Goal: Task Accomplishment & Management: Use online tool/utility

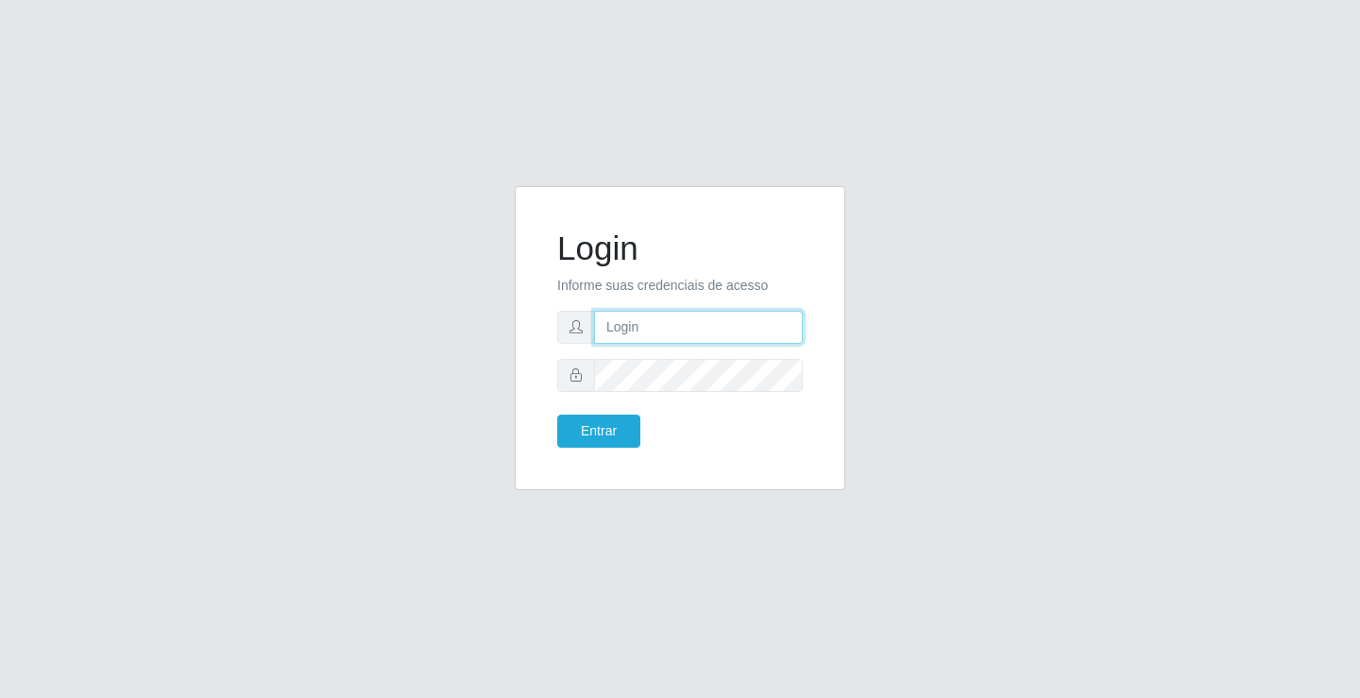
click at [631, 324] on input "text" at bounding box center [698, 327] width 209 height 33
type input "[PERSON_NAME]"
click at [557, 415] on button "Entrar" at bounding box center [598, 431] width 83 height 33
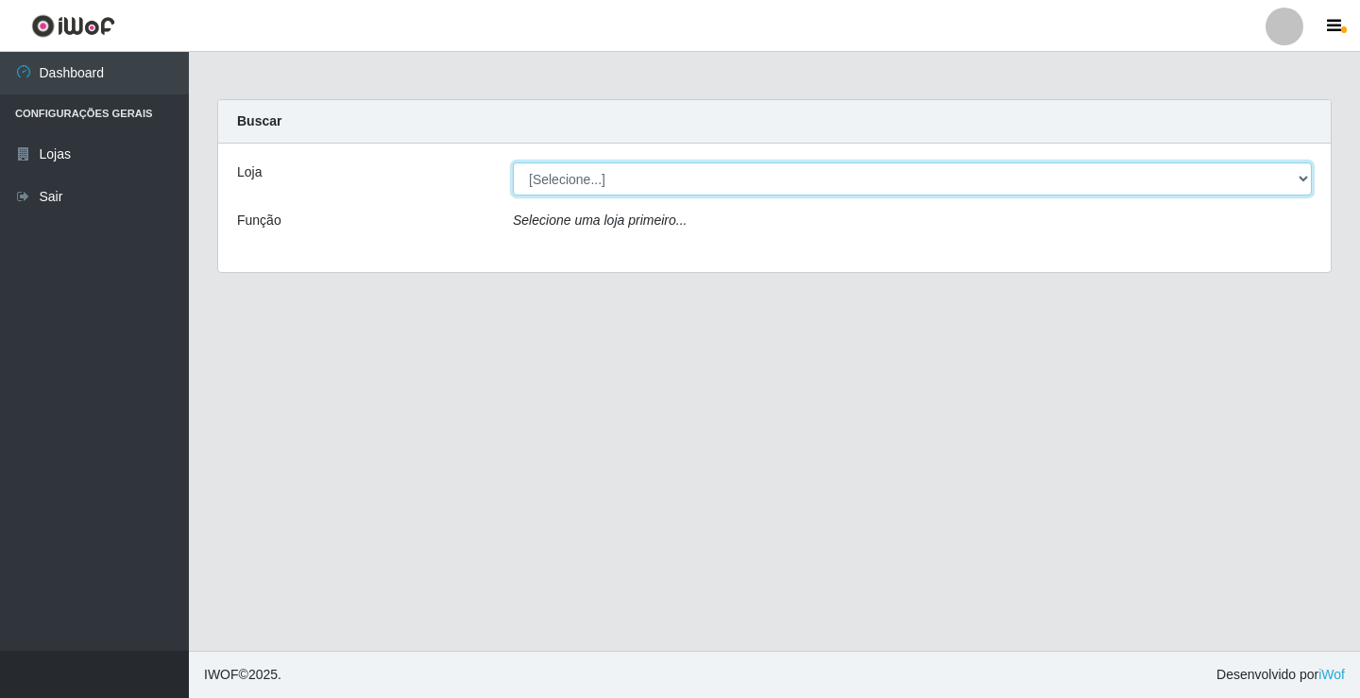
click at [724, 178] on select "[Selecione...] Ideal - Conceição" at bounding box center [912, 178] width 799 height 33
select select "231"
click at [513, 162] on select "[Selecione...] Ideal - Conceição" at bounding box center [912, 178] width 799 height 33
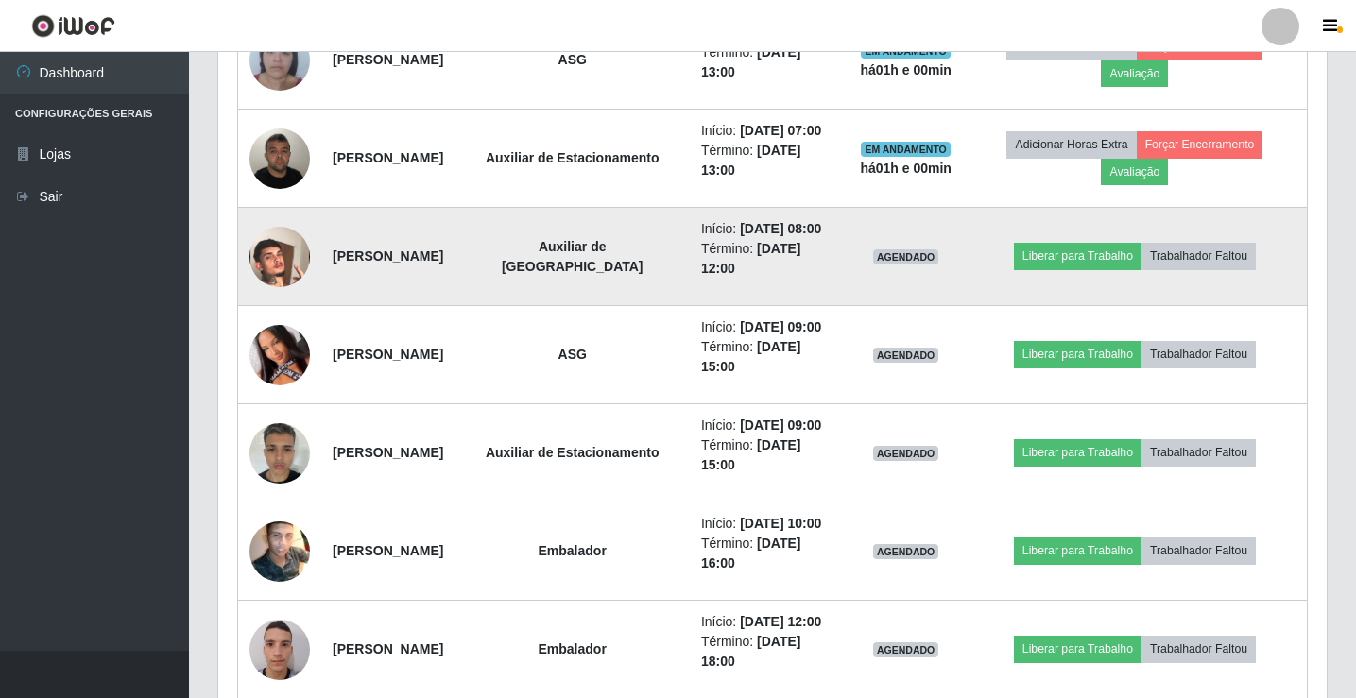
scroll to position [850, 0]
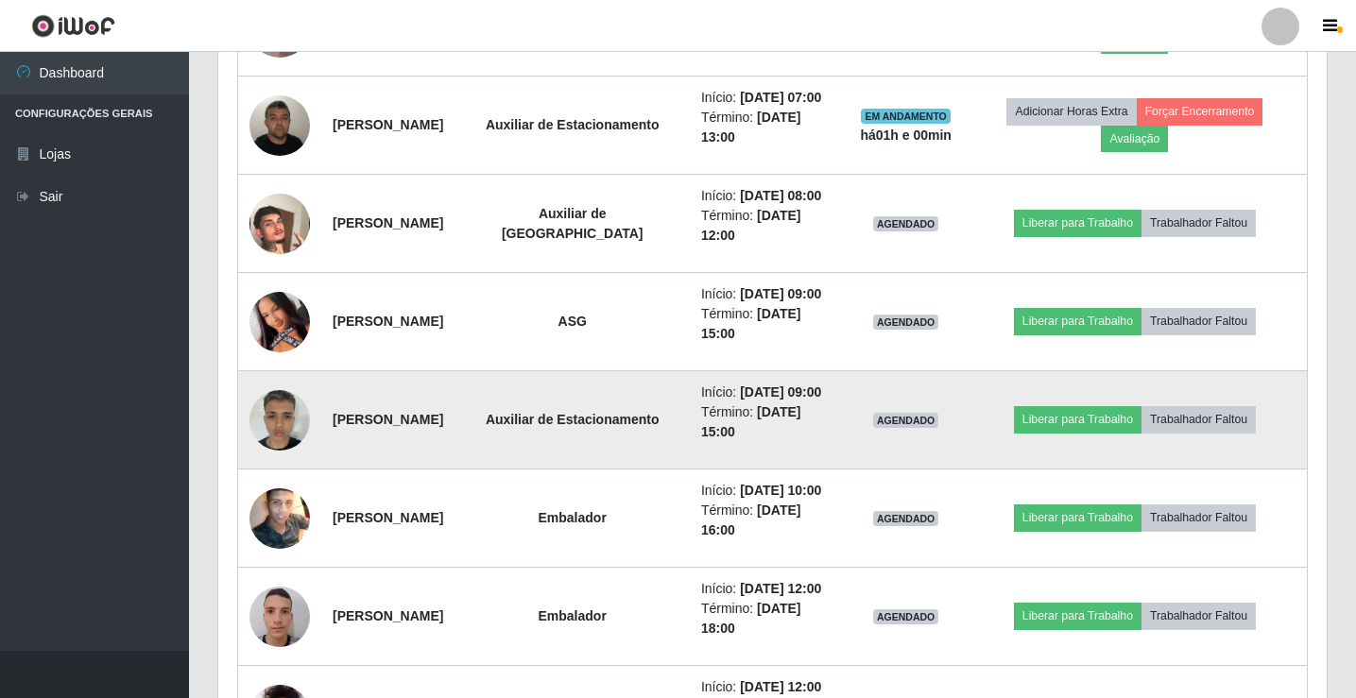
click at [277, 460] on img at bounding box center [279, 420] width 60 height 80
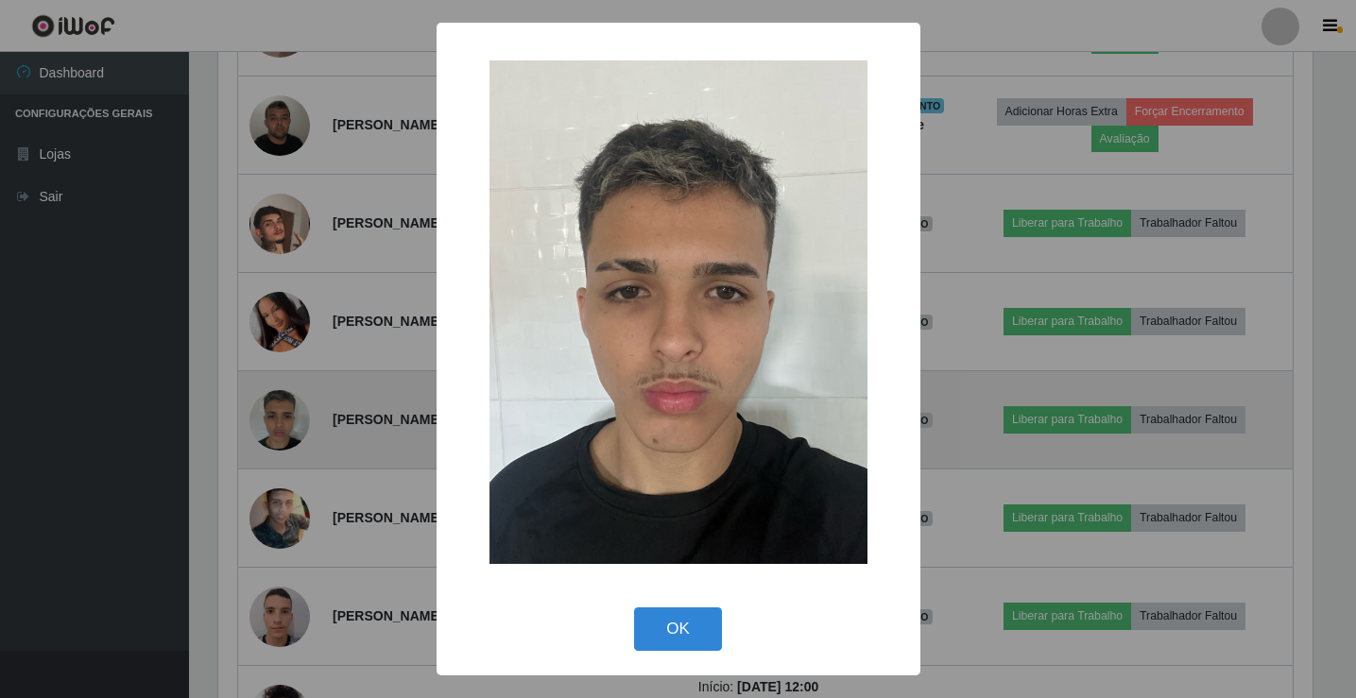
scroll to position [392, 1099]
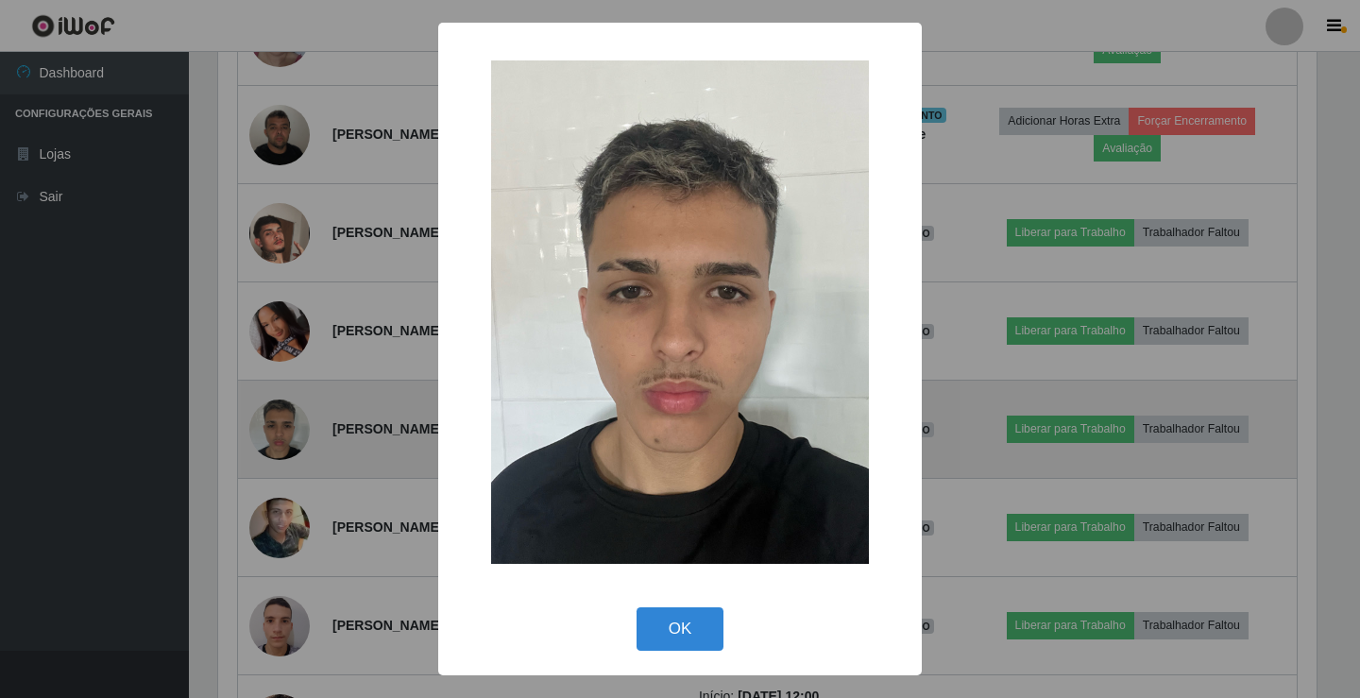
click at [277, 502] on div "× OK Cancel" at bounding box center [680, 349] width 1360 height 698
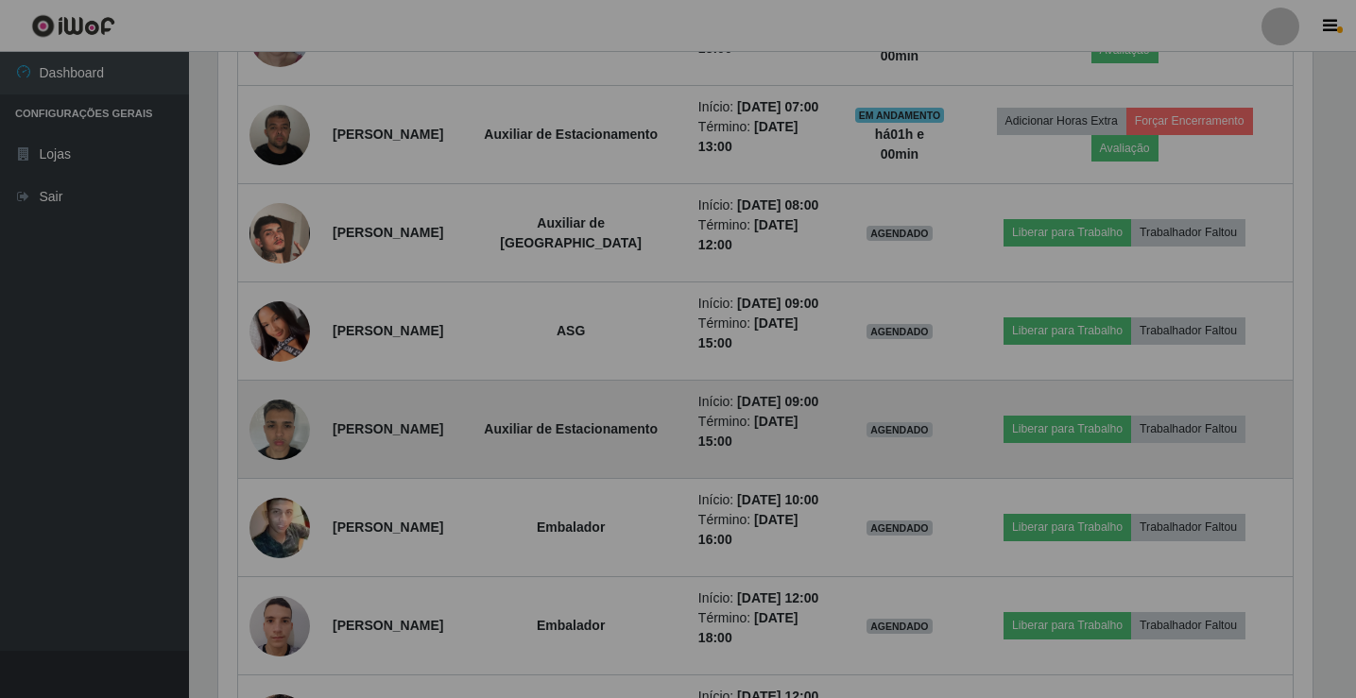
scroll to position [392, 1108]
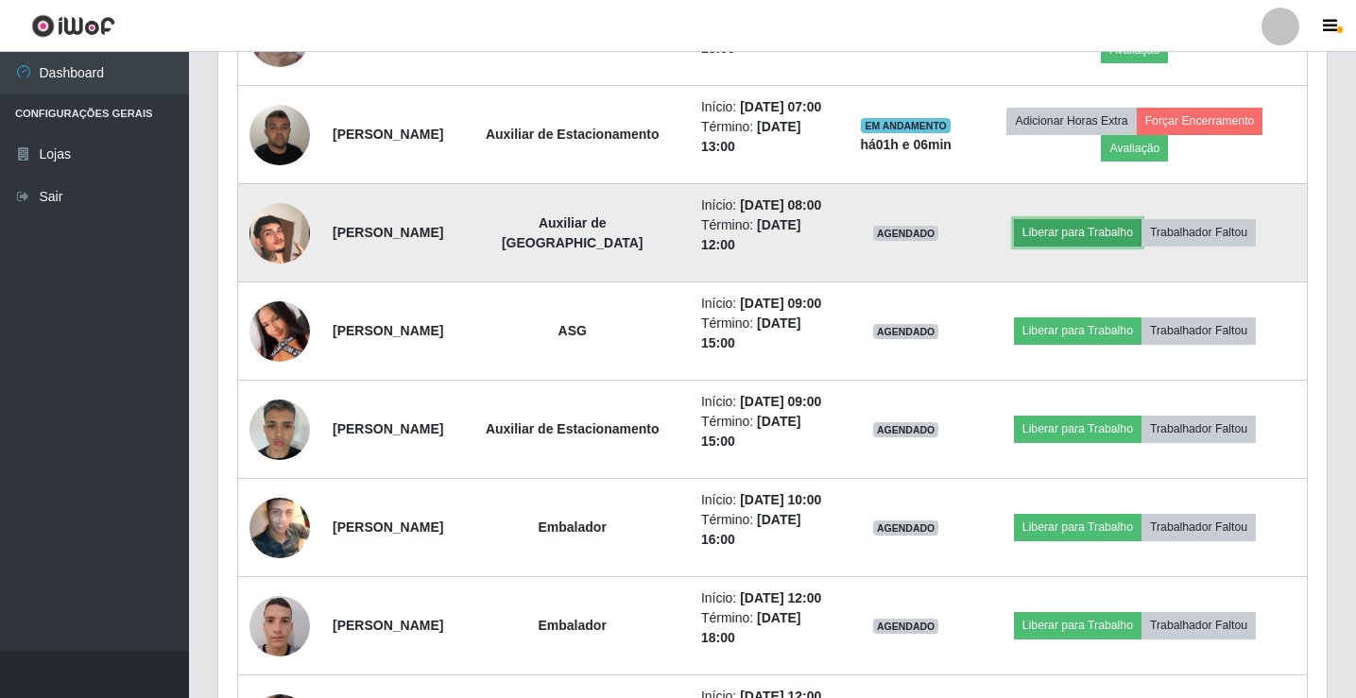
click at [1047, 246] on button "Liberar para Trabalho" at bounding box center [1078, 232] width 128 height 26
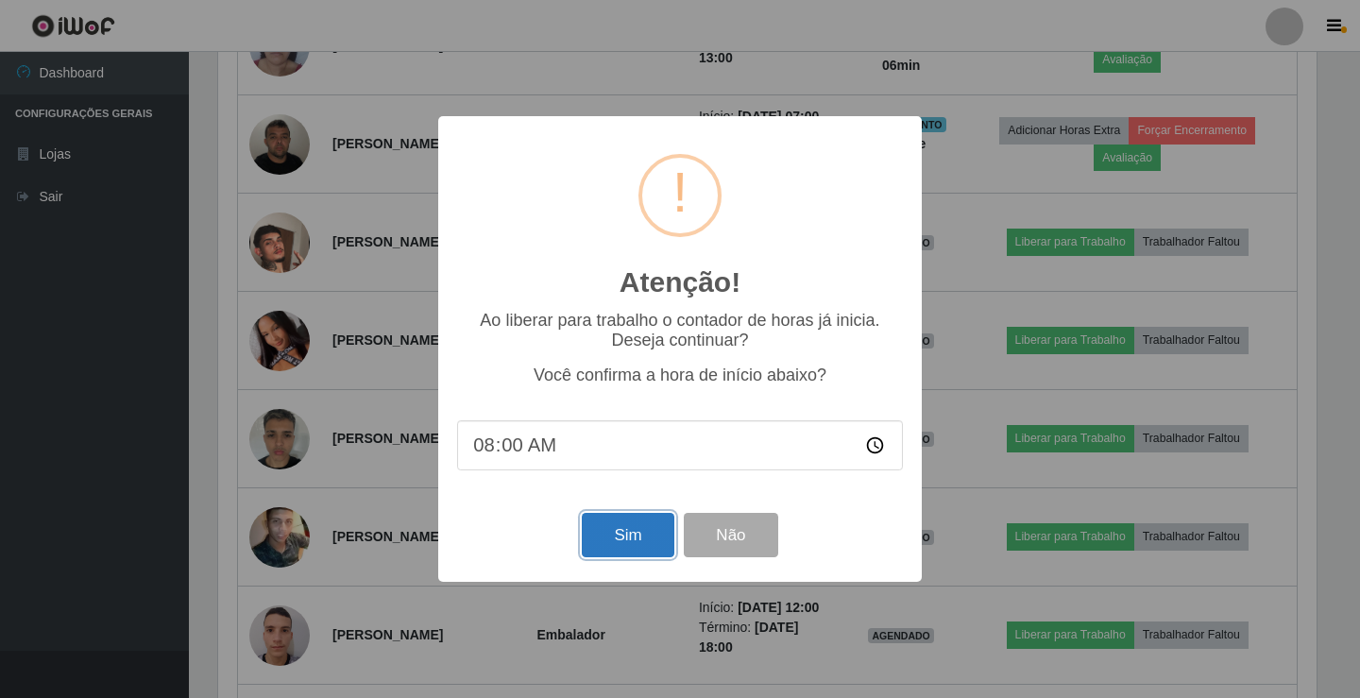
click at [624, 548] on button "Sim" at bounding box center [628, 535] width 92 height 44
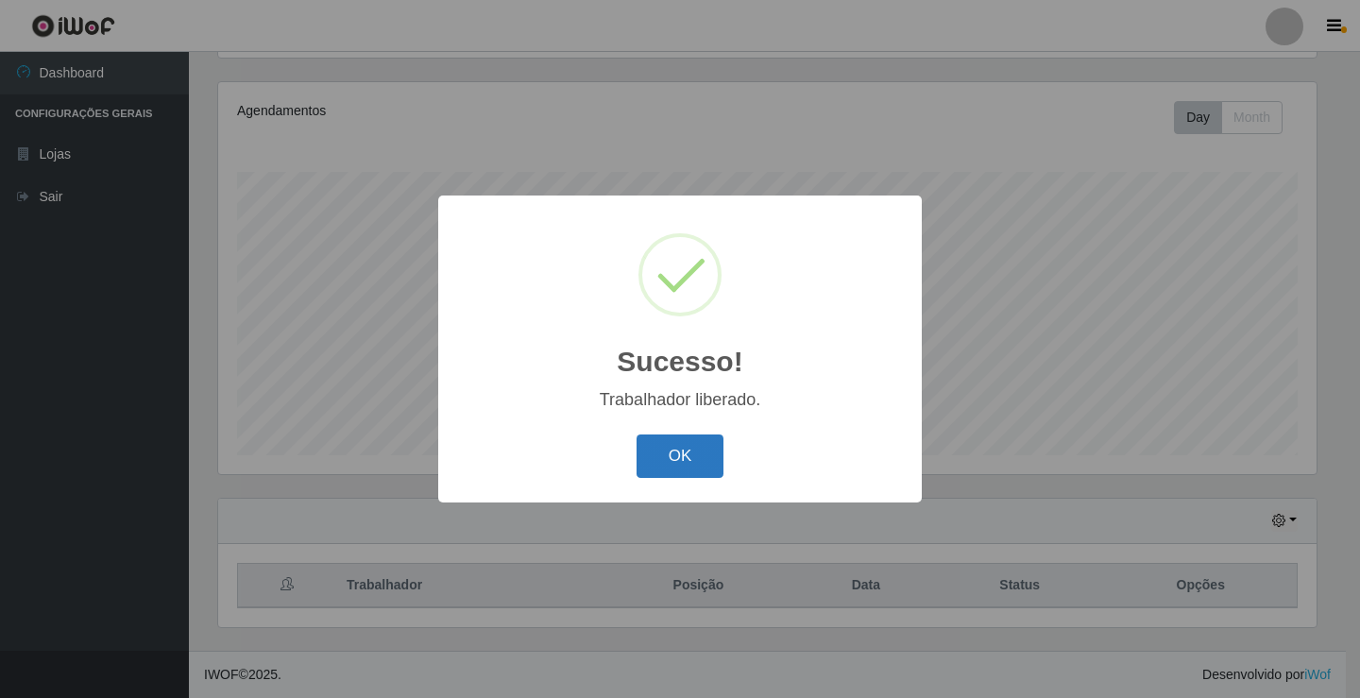
click at [671, 455] on button "OK" at bounding box center [681, 457] width 88 height 44
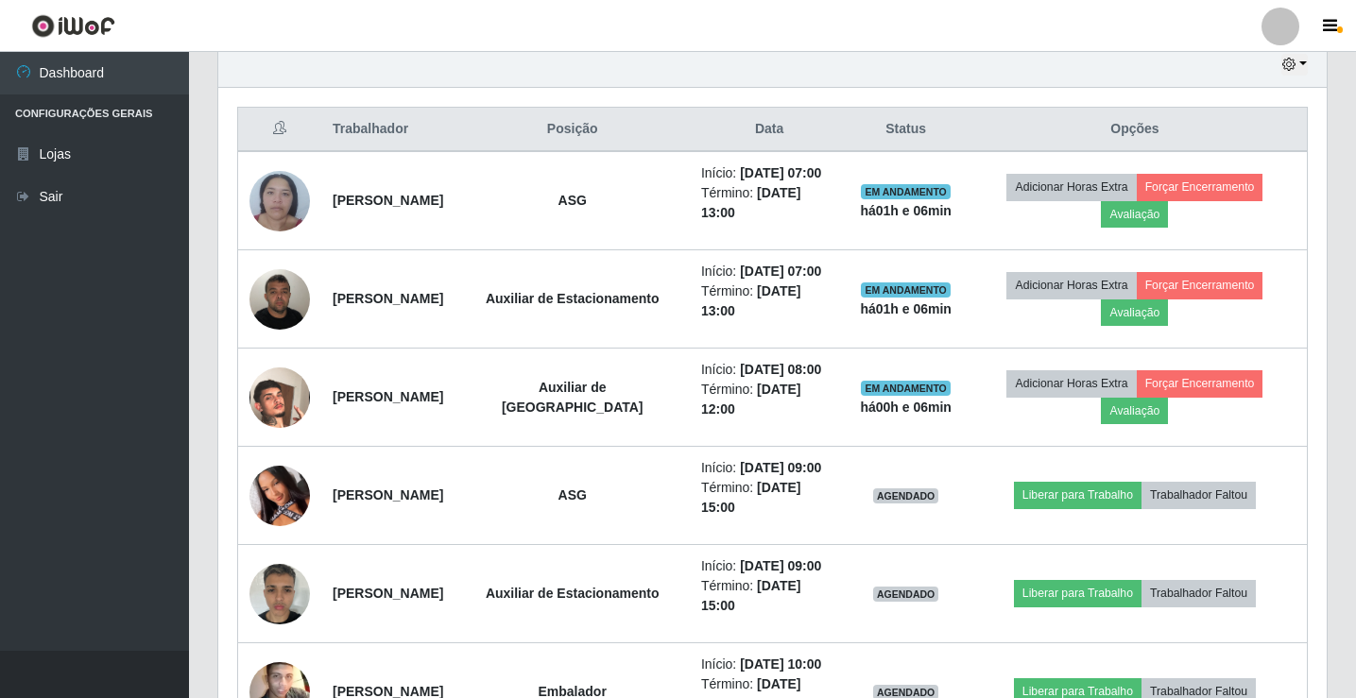
scroll to position [692, 0]
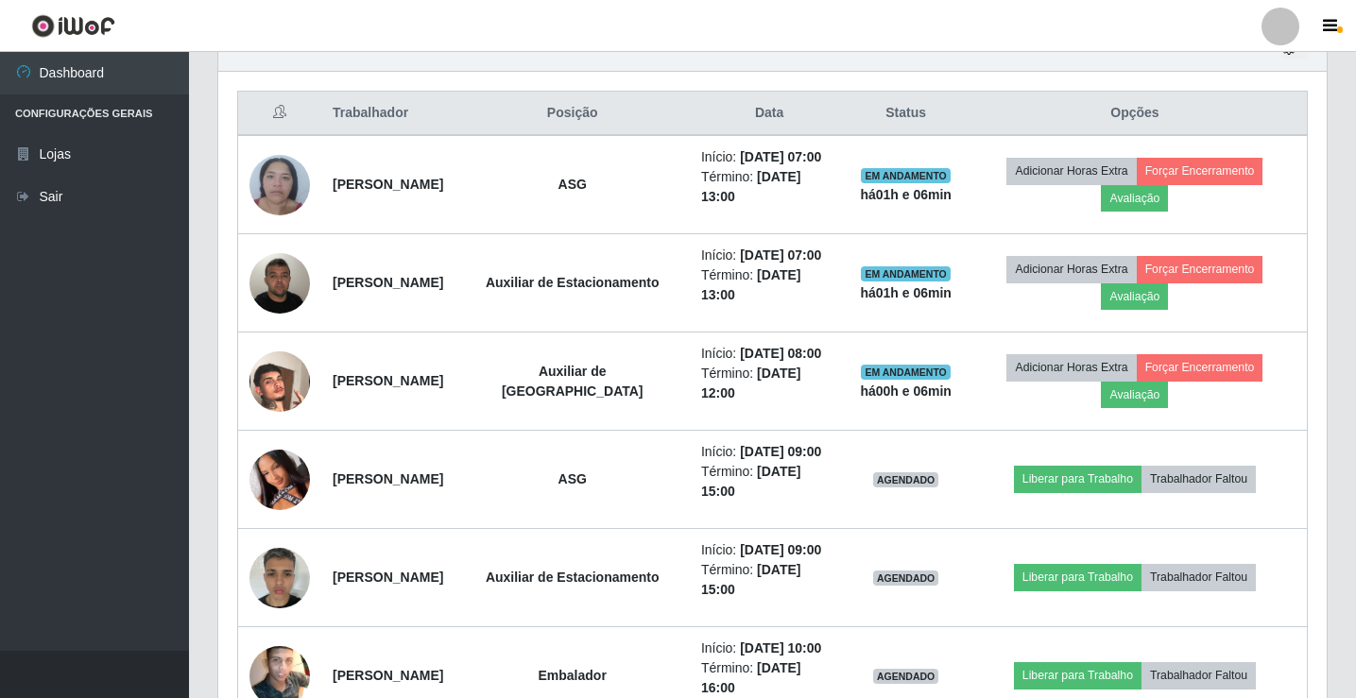
click at [1290, 33] on div at bounding box center [1280, 27] width 38 height 38
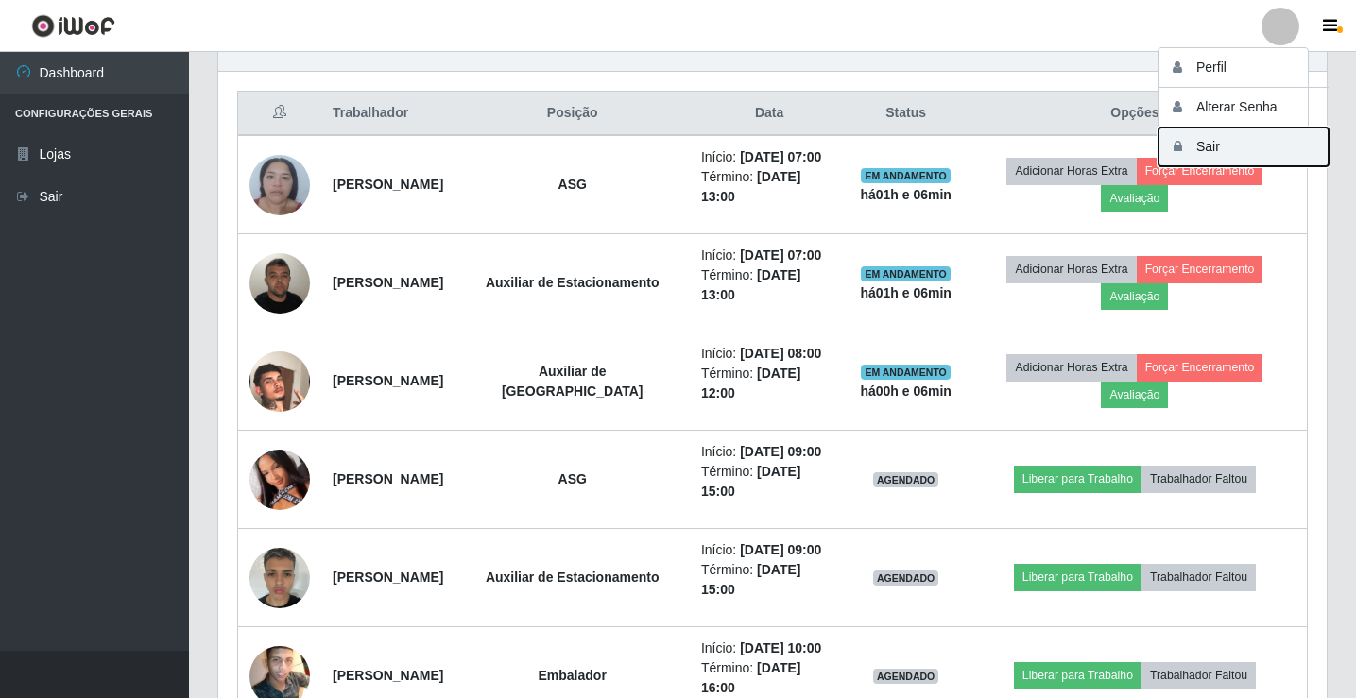
click at [1255, 146] on button "Sair" at bounding box center [1243, 147] width 170 height 39
